Goal: Download file/media

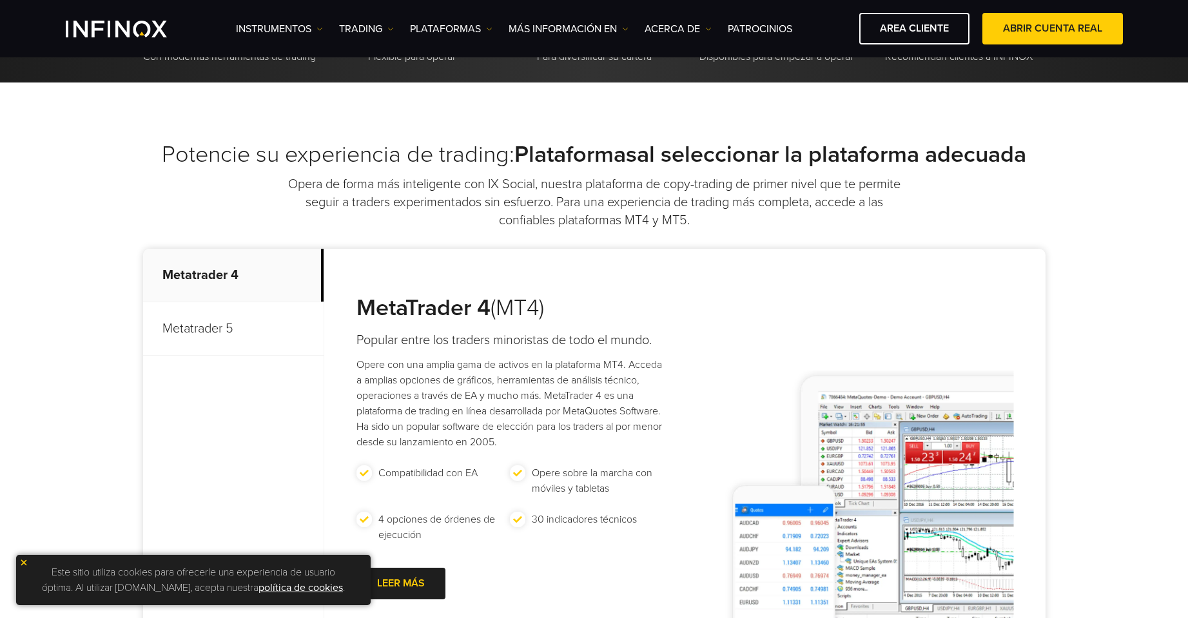
scroll to position [645, 0]
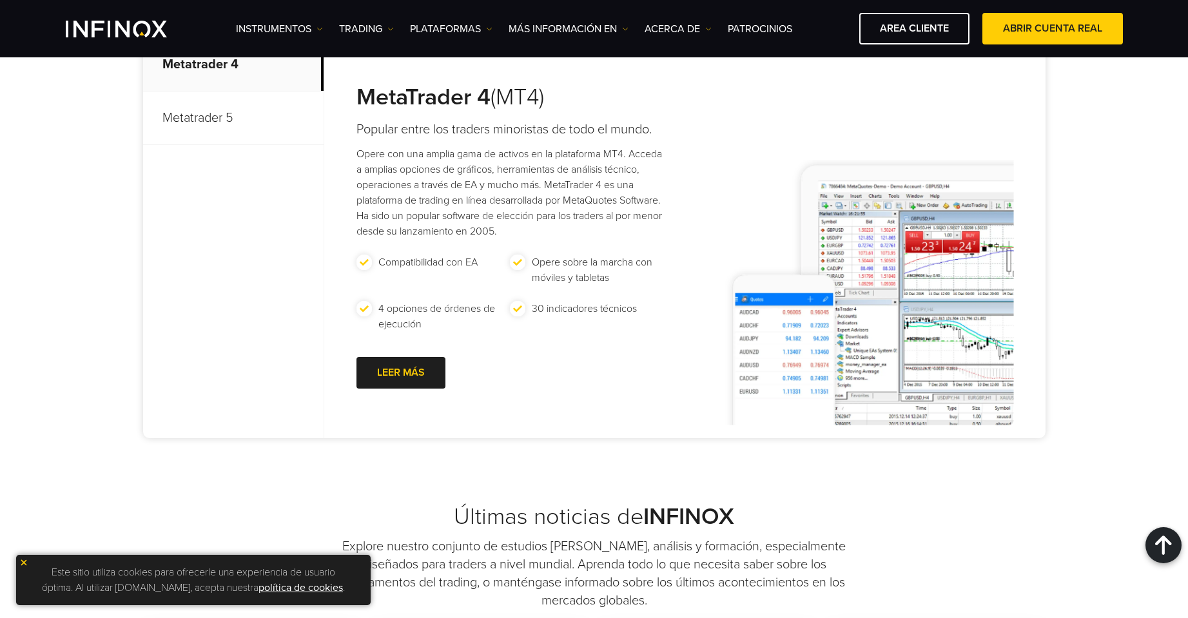
click at [212, 138] on p "Metatrader 5" at bounding box center [233, 119] width 181 height 54
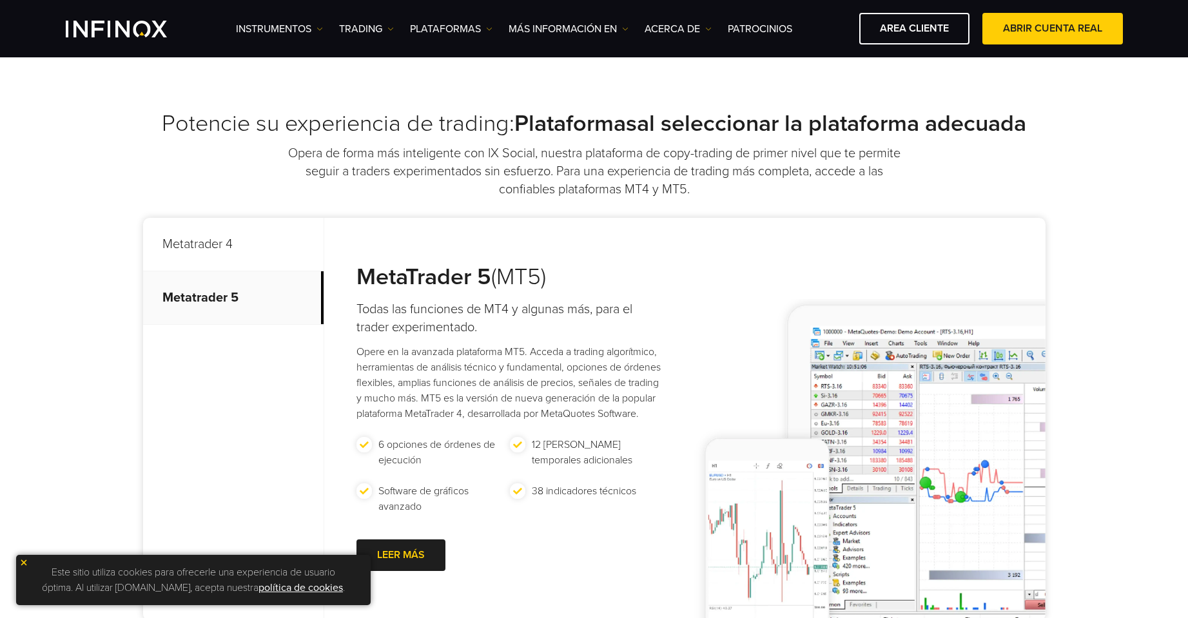
scroll to position [903, 0]
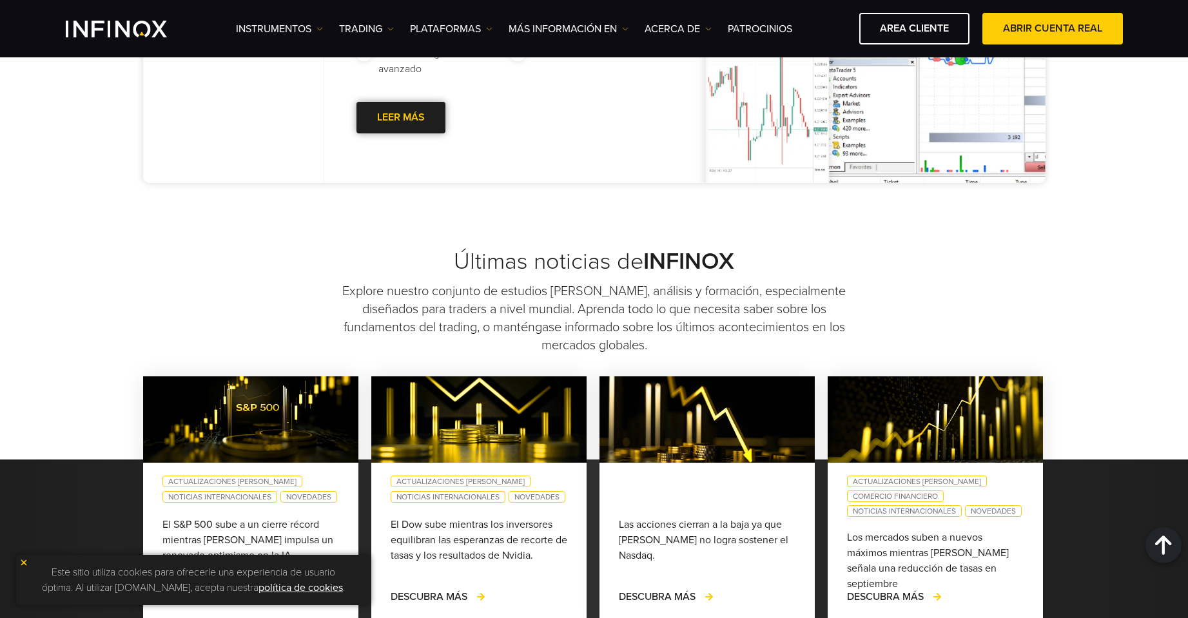
click at [401, 118] on div at bounding box center [401, 118] width 0 height 0
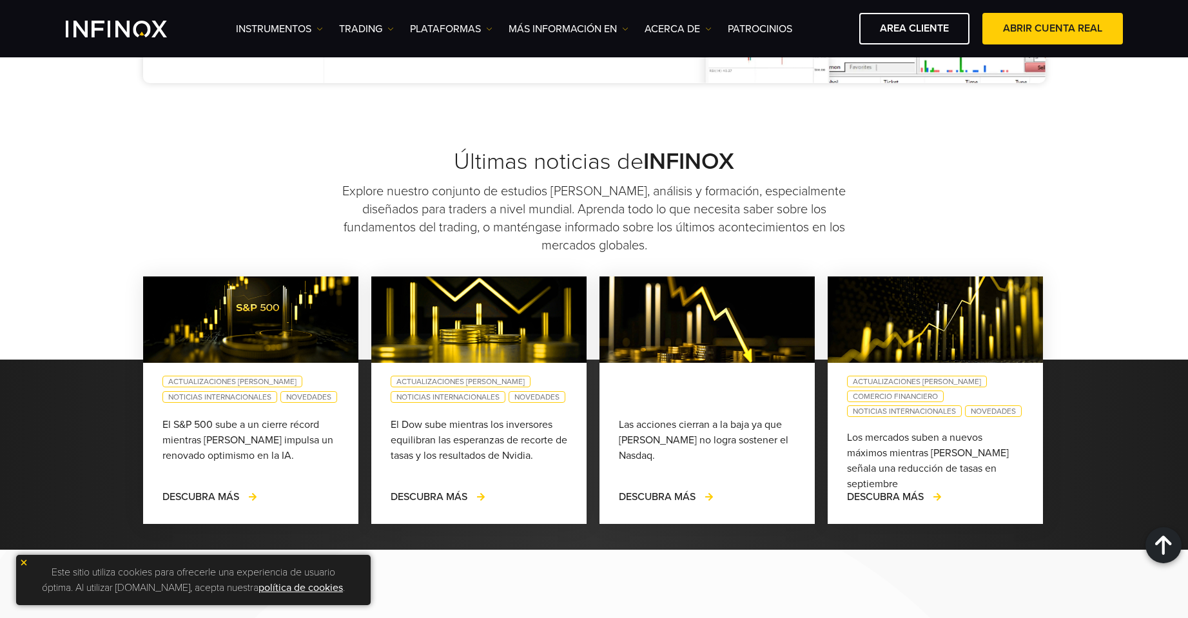
scroll to position [1225, 0]
